Goal: Transaction & Acquisition: Subscribe to service/newsletter

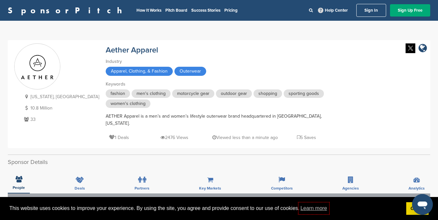
click at [210, 44] on div "Aether Apparel" at bounding box center [219, 48] width 227 height 11
click at [410, 11] on link "Sign Up Free" at bounding box center [410, 10] width 40 height 12
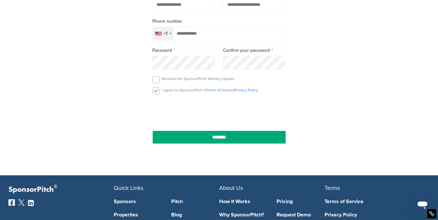
click at [159, 93] on label at bounding box center [155, 90] width 7 height 7
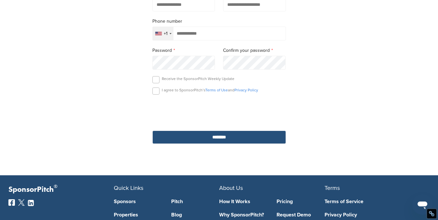
drag, startPoint x: 250, startPoint y: 160, endPoint x: 234, endPoint y: 145, distance: 21.8
click at [248, 156] on div "Type of account Brand Business or marketer looking for opportunities to reach c…" at bounding box center [219, 30] width 149 height 258
click at [224, 139] on input "********" at bounding box center [219, 137] width 134 height 13
